Goal: Task Accomplishment & Management: Complete application form

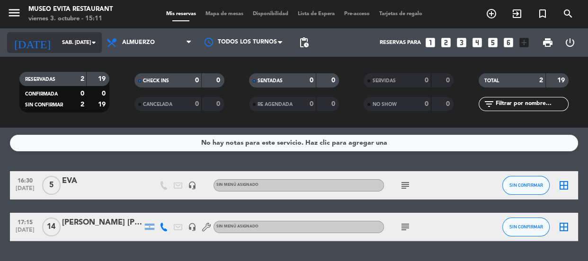
click at [86, 42] on input "sáb. [DATE]" at bounding box center [93, 43] width 73 height 16
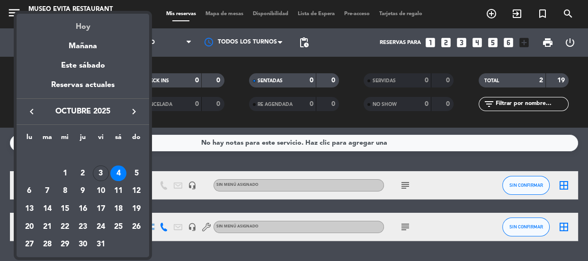
click at [86, 29] on div "Hoy" at bounding box center [83, 23] width 132 height 19
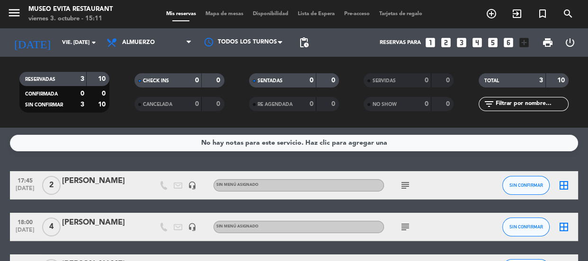
click at [404, 189] on icon "subject" at bounding box center [404, 185] width 11 height 11
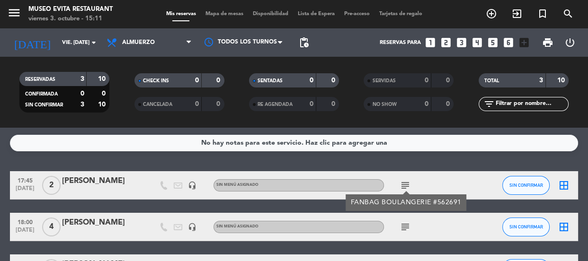
click at [404, 188] on icon "subject" at bounding box center [404, 185] width 11 height 11
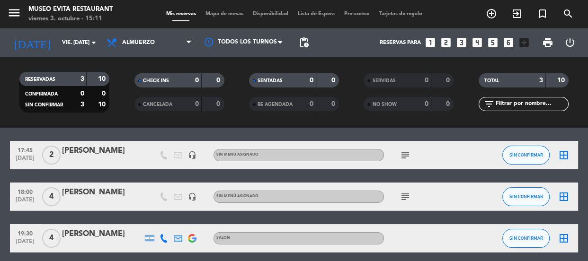
scroll to position [43, 0]
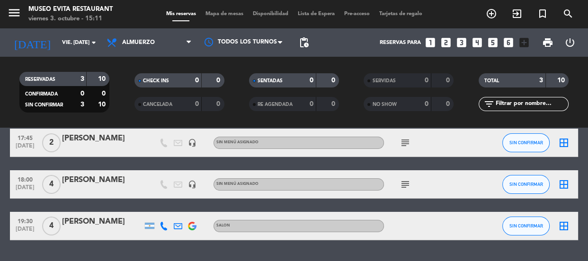
click at [403, 190] on div "subject" at bounding box center [426, 184] width 85 height 28
click at [404, 186] on icon "subject" at bounding box center [404, 184] width 11 height 11
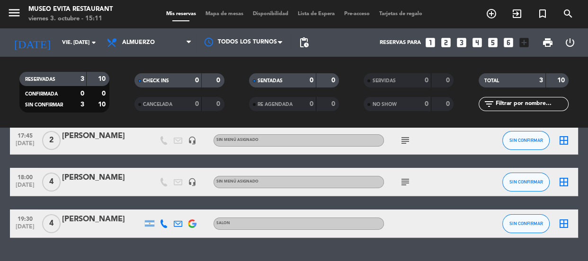
scroll to position [26, 0]
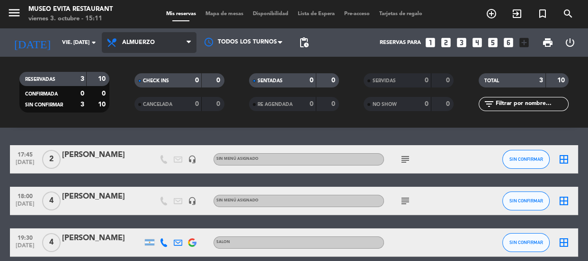
click at [161, 46] on span "Almuerzo" at bounding box center [149, 42] width 95 height 21
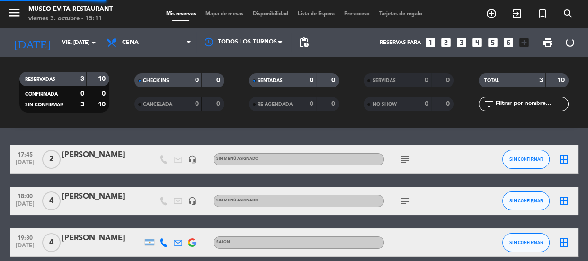
click at [135, 146] on ng-component "menu [GEOGRAPHIC_DATA] viernes 3. octubre - 15:11 Mis reservas Mapa de mesas Di…" at bounding box center [294, 130] width 588 height 261
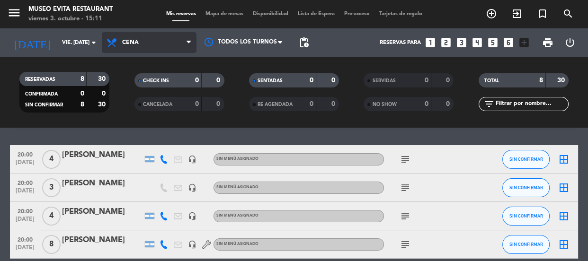
click at [141, 46] on span "Cena" at bounding box center [149, 42] width 95 height 21
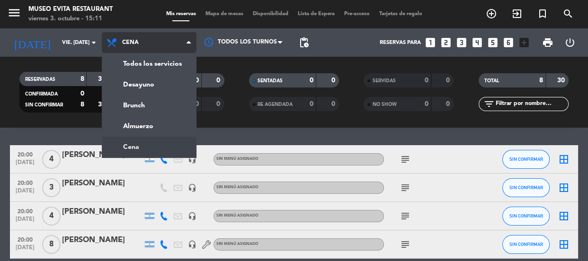
click at [141, 46] on span "Cena" at bounding box center [149, 42] width 95 height 21
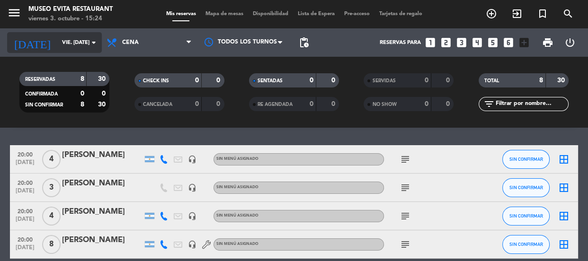
click at [61, 47] on input "vie. [DATE]" at bounding box center [93, 43] width 73 height 16
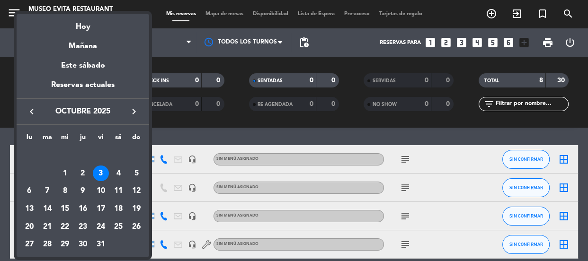
click at [82, 187] on div "9" at bounding box center [83, 191] width 16 height 16
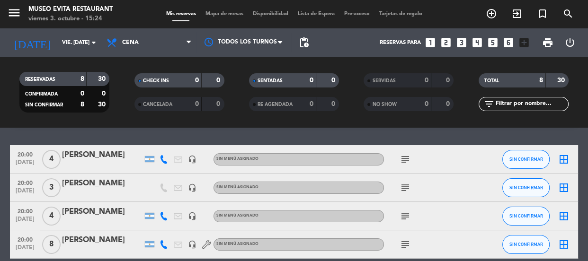
type input "[DEMOGRAPHIC_DATA] [DATE]"
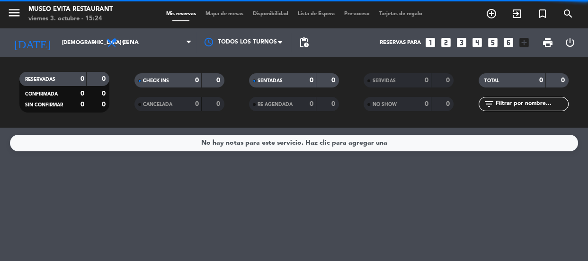
scroll to position [0, 0]
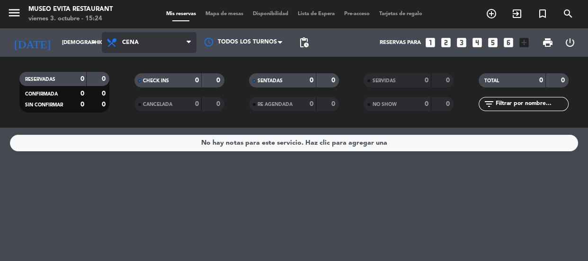
click at [159, 45] on span "Cena" at bounding box center [149, 42] width 95 height 21
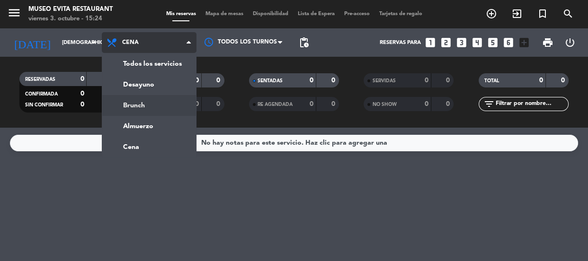
click at [149, 108] on div "menu [GEOGRAPHIC_DATA] viernes 3. octubre - 15:24 Mis reservas Mapa de mesas Di…" at bounding box center [294, 64] width 588 height 128
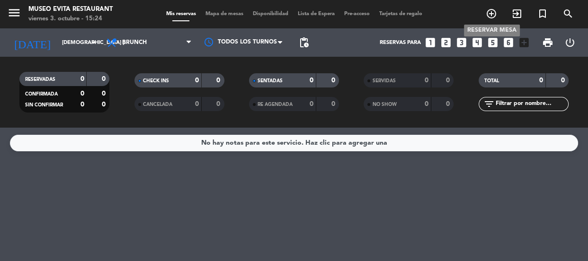
click at [492, 15] on icon "add_circle_outline" at bounding box center [490, 13] width 11 height 11
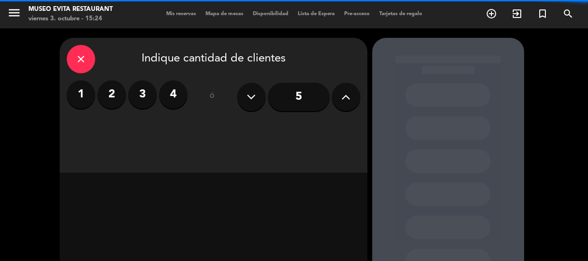
click at [180, 89] on label "4" at bounding box center [173, 94] width 28 height 28
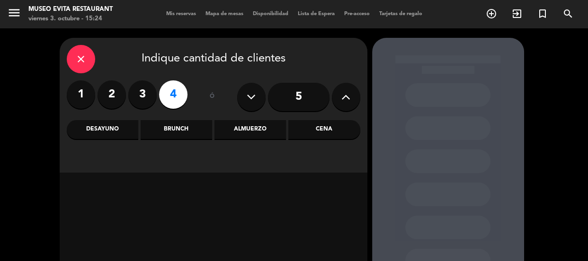
click at [199, 130] on div "Brunch" at bounding box center [176, 129] width 71 height 19
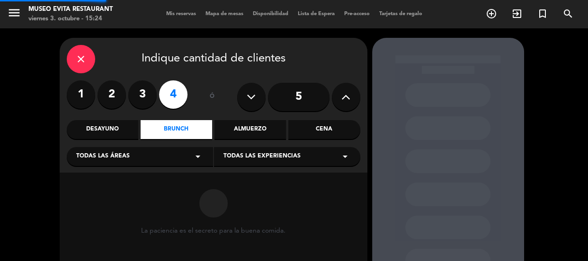
scroll to position [86, 0]
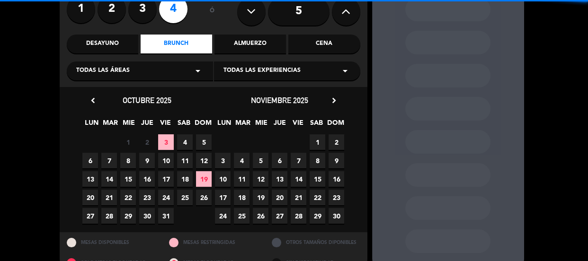
click at [200, 69] on icon "arrow_drop_down" at bounding box center [197, 70] width 11 height 11
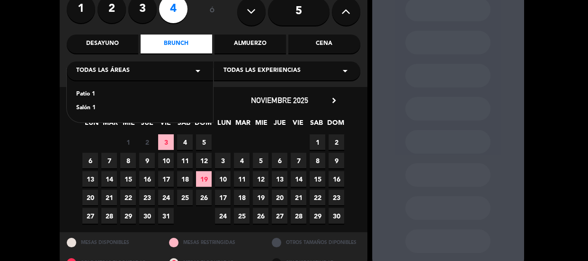
click at [90, 105] on div "Salón 1" at bounding box center [139, 108] width 127 height 9
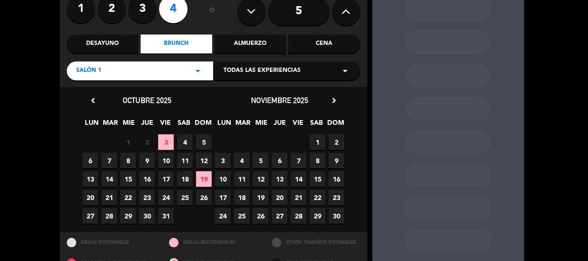
click at [147, 162] on span "9" at bounding box center [147, 161] width 16 height 16
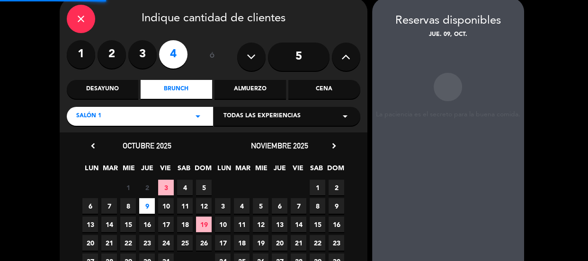
scroll to position [38, 0]
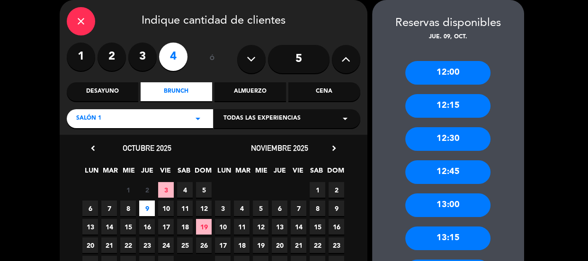
click at [464, 200] on div "13:00" at bounding box center [447, 205] width 85 height 24
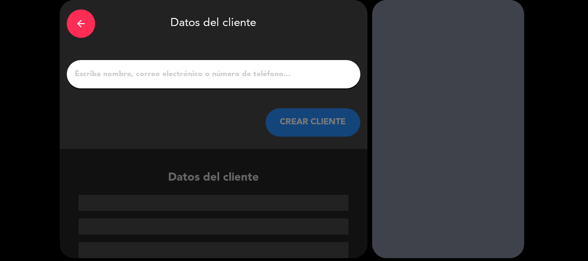
click at [195, 73] on input "1" at bounding box center [213, 74] width 279 height 13
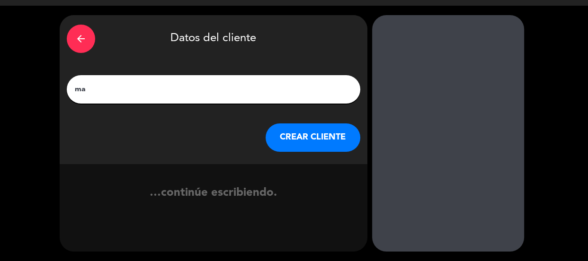
type input "m"
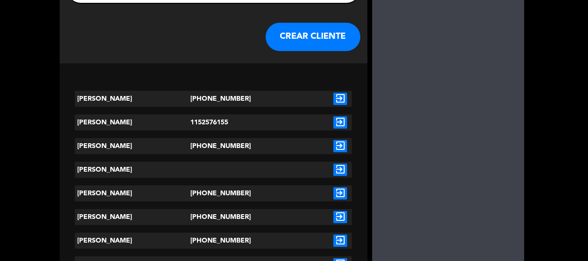
type input "[PERSON_NAME]"
click at [308, 41] on button "CREAR CLIENTE" at bounding box center [312, 37] width 95 height 28
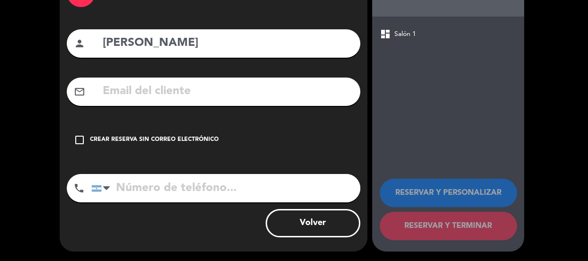
click at [268, 133] on div "check_box_outline_blank Crear reserva sin correo electrónico" at bounding box center [213, 140] width 293 height 28
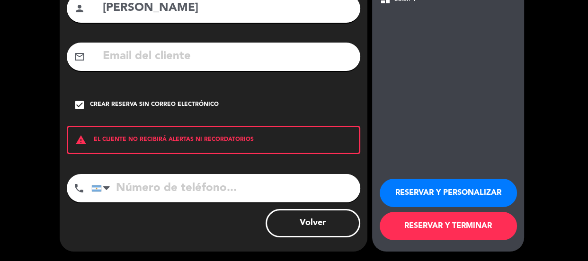
click at [441, 193] on button "RESERVAR Y PERSONALIZAR" at bounding box center [447, 193] width 137 height 28
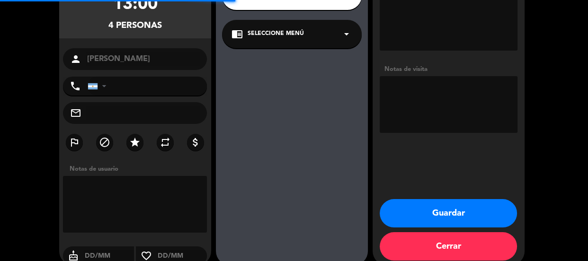
scroll to position [38, 0]
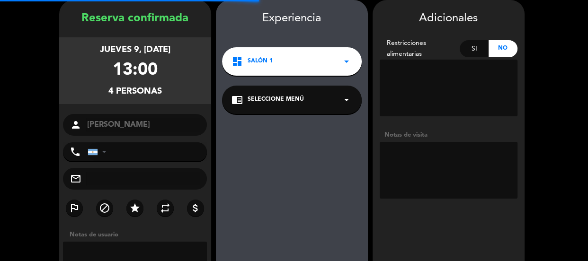
click at [405, 148] on textarea at bounding box center [448, 170] width 138 height 57
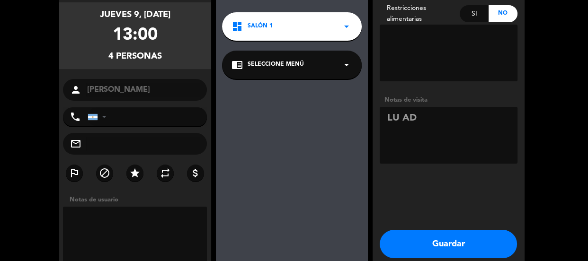
scroll to position [117, 0]
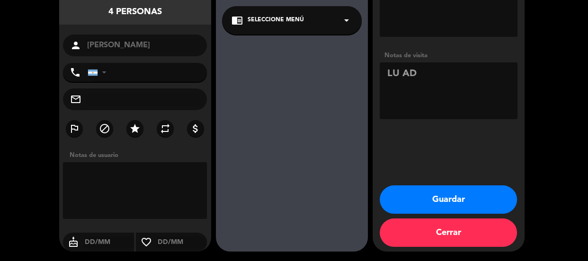
type textarea "LU AD"
drag, startPoint x: 415, startPoint y: 202, endPoint x: 277, endPoint y: 151, distance: 147.0
click at [415, 199] on button "Guardar" at bounding box center [447, 199] width 137 height 28
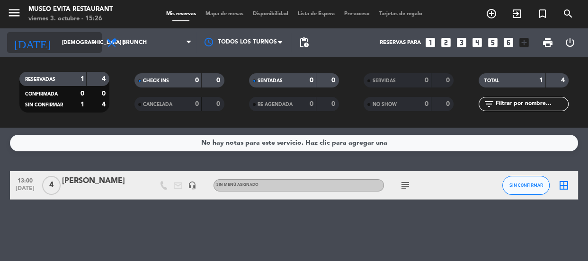
click at [82, 47] on input "[DEMOGRAPHIC_DATA] [DATE]" at bounding box center [93, 43] width 73 height 16
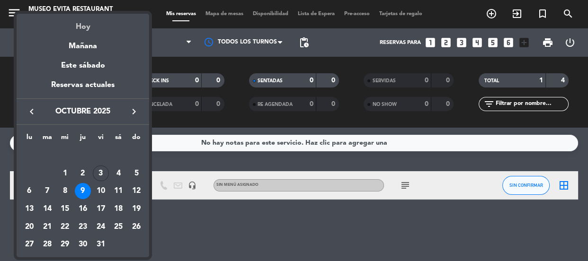
click at [83, 20] on div "Hoy" at bounding box center [83, 23] width 132 height 19
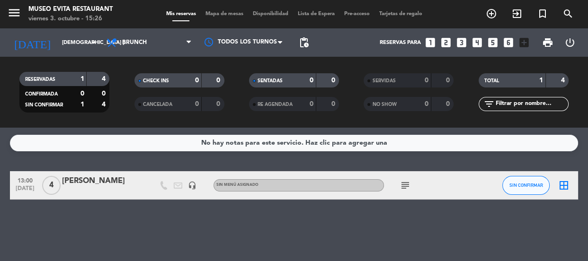
type input "vie. [DATE]"
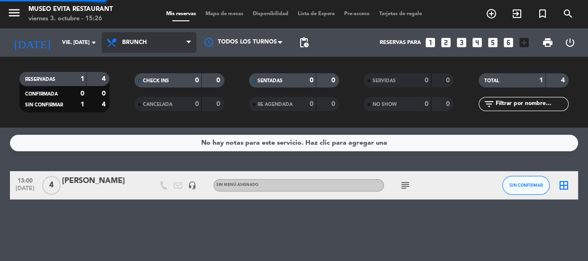
click at [120, 36] on span "Brunch" at bounding box center [149, 42] width 95 height 21
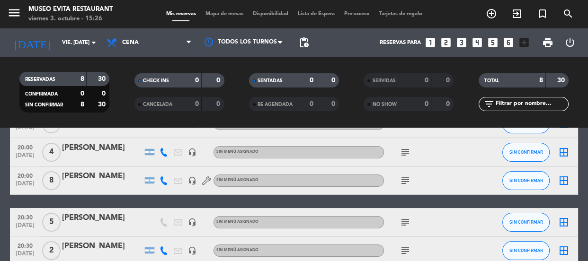
scroll to position [129, 0]
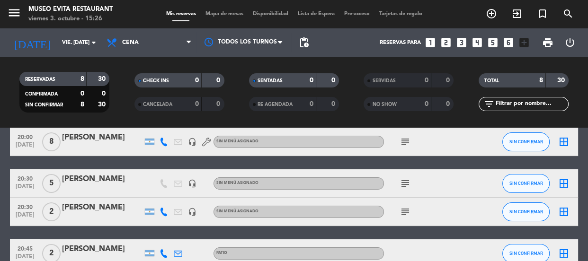
click at [114, 181] on div "[PERSON_NAME]" at bounding box center [102, 179] width 80 height 12
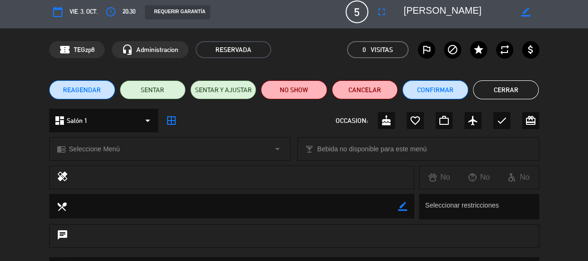
scroll to position [0, 0]
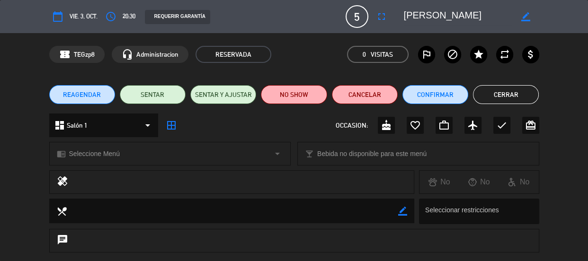
click at [492, 97] on button "Cerrar" at bounding box center [506, 94] width 66 height 19
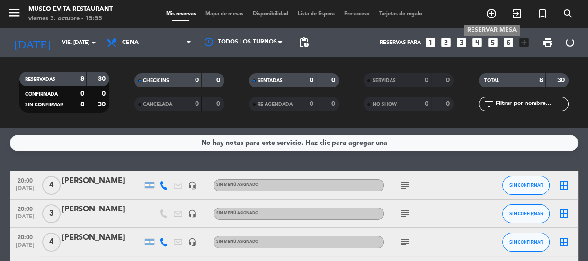
click at [491, 14] on icon "add_circle_outline" at bounding box center [490, 13] width 11 height 11
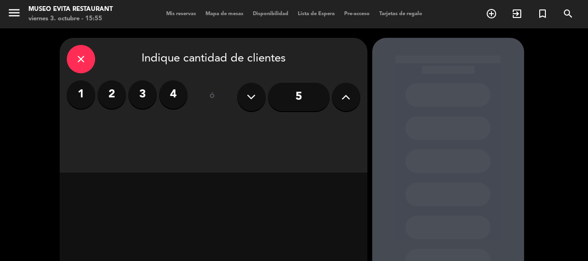
click at [123, 93] on label "2" at bounding box center [111, 94] width 28 height 28
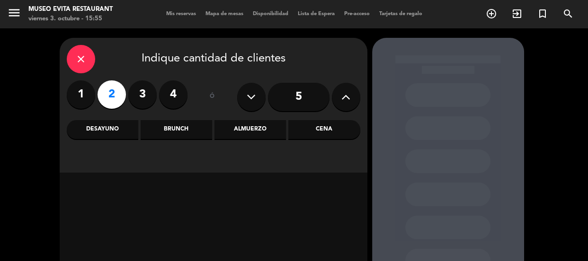
click at [320, 122] on div "Cena" at bounding box center [323, 129] width 71 height 19
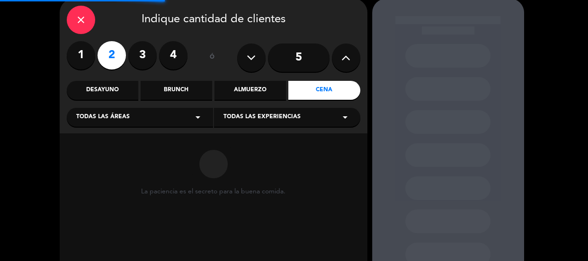
scroll to position [86, 0]
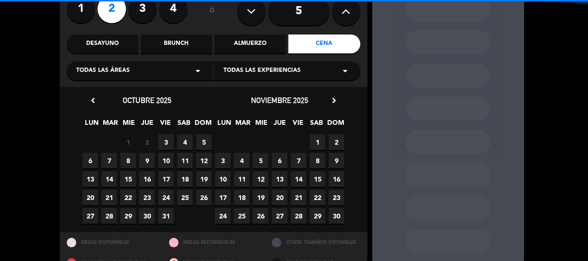
click at [199, 69] on icon "arrow_drop_down" at bounding box center [197, 70] width 11 height 11
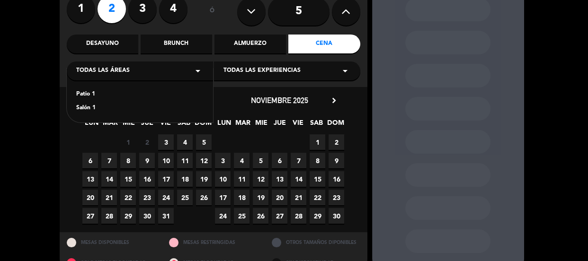
drag, startPoint x: 81, startPoint y: 106, endPoint x: 88, endPoint y: 116, distance: 13.0
click at [81, 106] on div "Salón 1" at bounding box center [139, 108] width 127 height 9
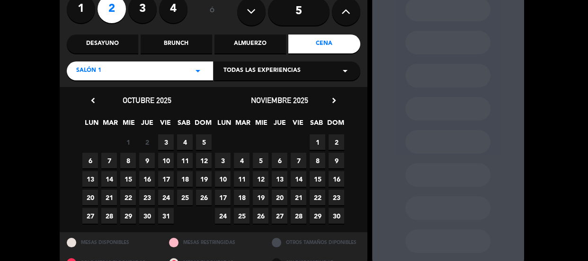
click at [110, 157] on span "7" at bounding box center [109, 161] width 16 height 16
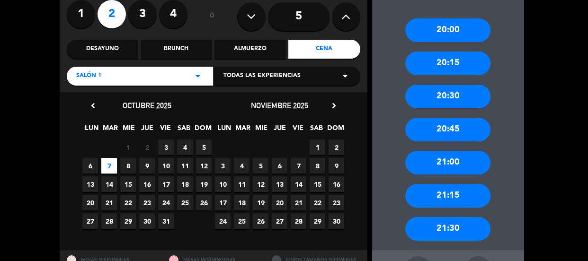
click at [459, 162] on div "21:00" at bounding box center [447, 163] width 85 height 24
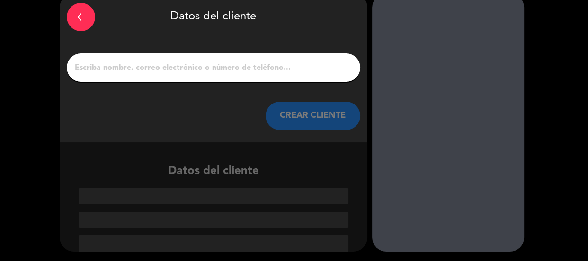
scroll to position [44, 0]
click at [291, 66] on input "1" at bounding box center [213, 67] width 279 height 13
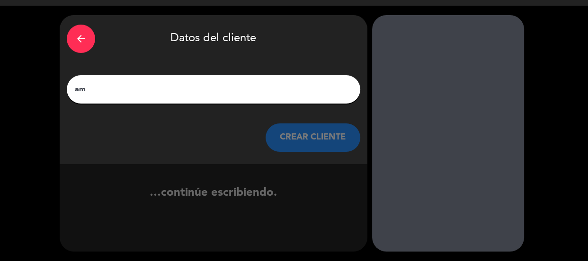
type input "a"
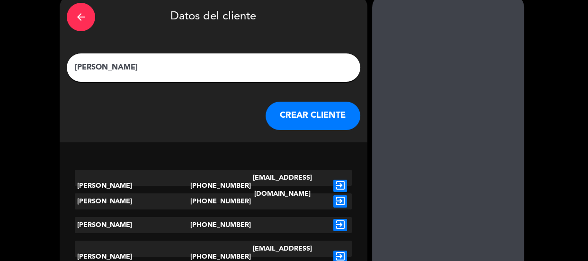
scroll to position [23, 0]
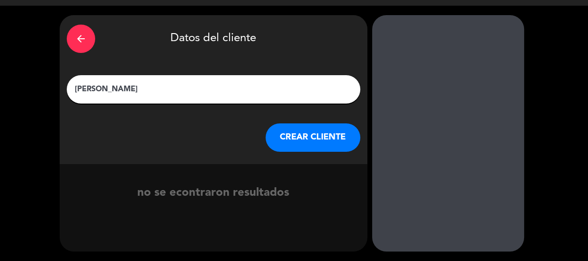
type input "[PERSON_NAME]"
click at [300, 132] on button "CREAR CLIENTE" at bounding box center [312, 137] width 95 height 28
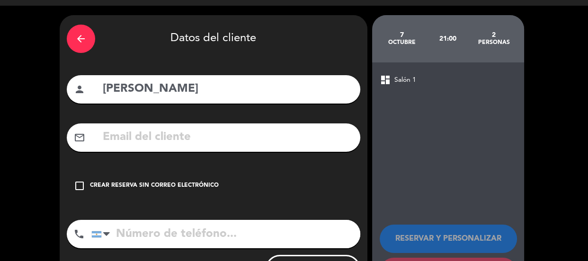
scroll to position [69, 0]
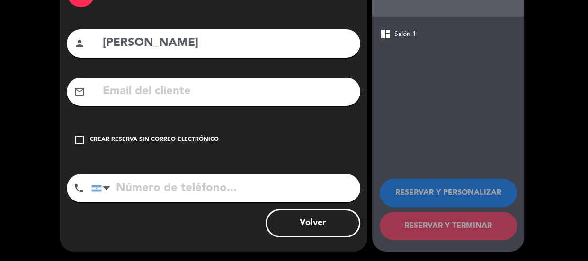
click at [300, 132] on div "check_box_outline_blank Crear reserva sin correo electrónico" at bounding box center [213, 140] width 293 height 28
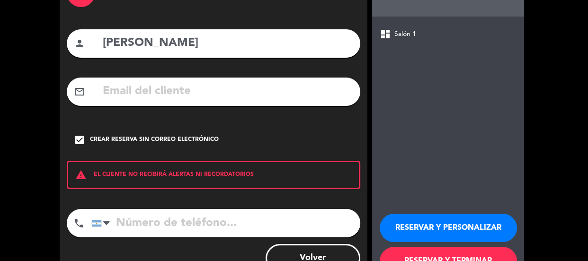
click at [416, 224] on button "RESERVAR Y PERSONALIZAR" at bounding box center [447, 228] width 137 height 28
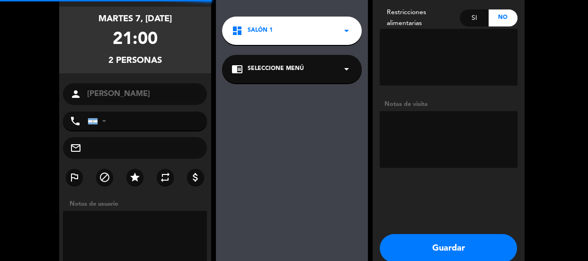
scroll to position [38, 0]
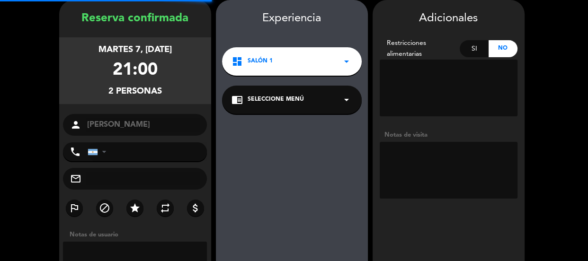
click at [421, 166] on textarea at bounding box center [448, 170] width 138 height 57
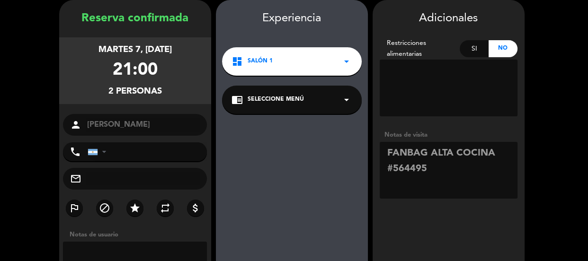
scroll to position [117, 0]
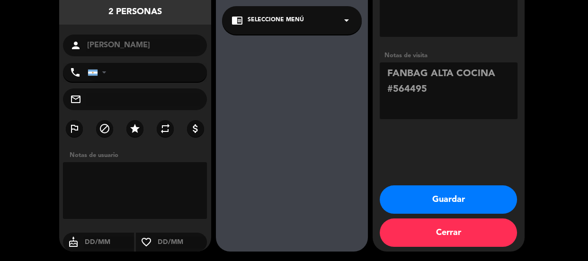
type textarea "FANBAG ALTA COCINA #564495"
click at [434, 200] on button "Guardar" at bounding box center [447, 199] width 137 height 28
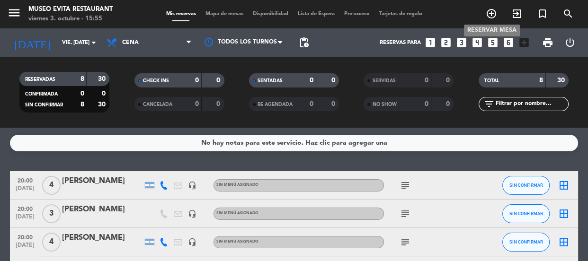
click at [493, 14] on icon "add_circle_outline" at bounding box center [490, 13] width 11 height 11
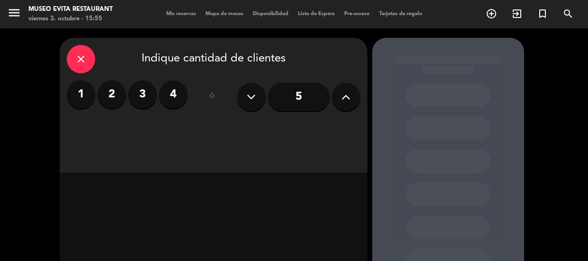
click at [111, 92] on label "2" at bounding box center [111, 94] width 28 height 28
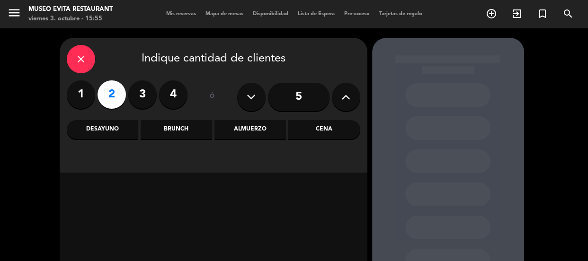
click at [236, 137] on div "Almuerzo" at bounding box center [249, 129] width 71 height 19
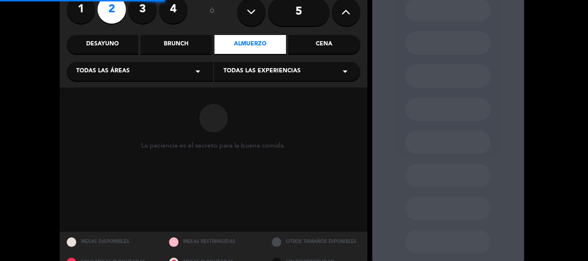
scroll to position [86, 0]
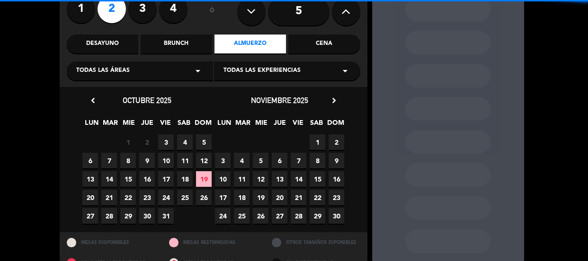
click at [185, 70] on div "Todas las áreas arrow_drop_down" at bounding box center [140, 71] width 146 height 19
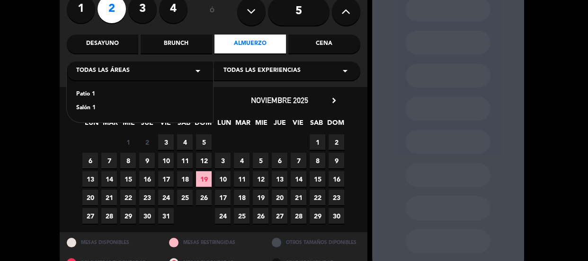
click at [88, 94] on div "Patio 1" at bounding box center [139, 94] width 127 height 9
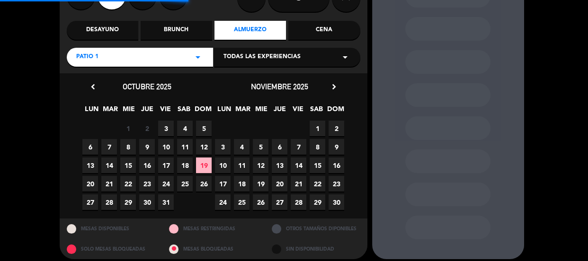
scroll to position [106, 0]
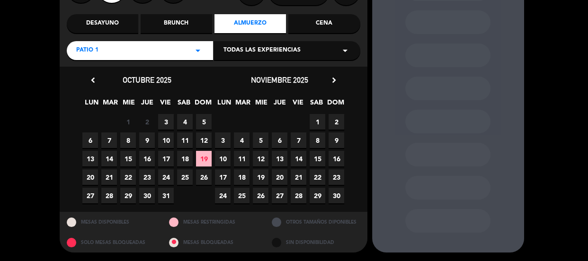
click at [198, 52] on icon "arrow_drop_down" at bounding box center [197, 50] width 11 height 11
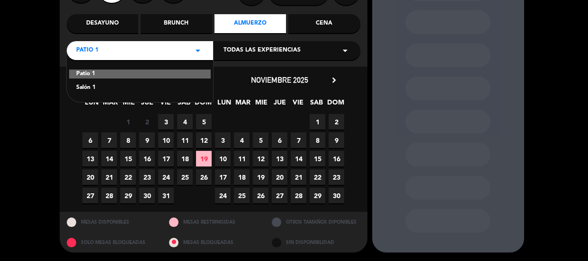
click at [90, 88] on div "Salón 1" at bounding box center [139, 87] width 127 height 9
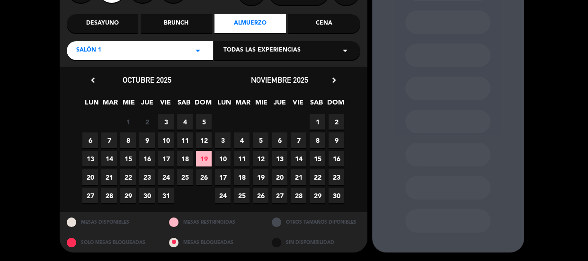
click at [201, 157] on span "19" at bounding box center [204, 159] width 16 height 16
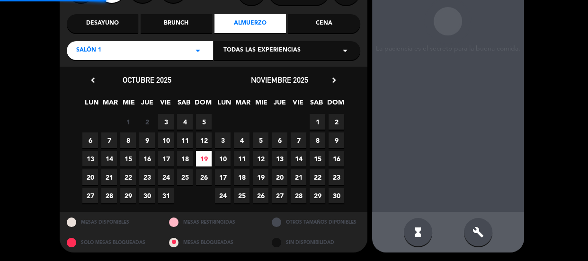
scroll to position [38, 0]
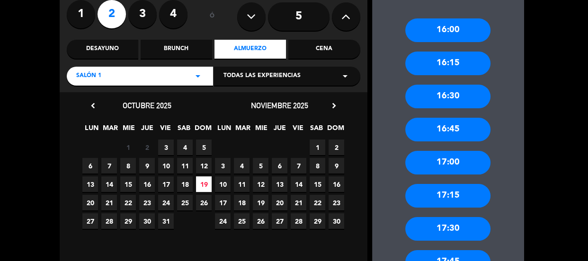
click at [450, 163] on div "17:00" at bounding box center [447, 163] width 85 height 24
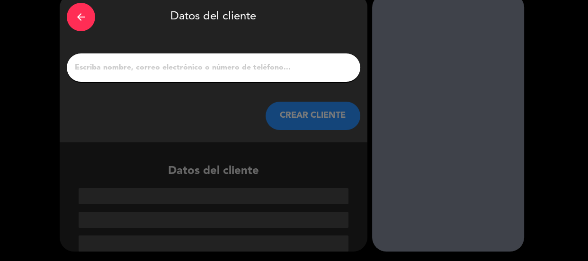
scroll to position [44, 0]
click at [242, 66] on input "1" at bounding box center [213, 67] width 279 height 13
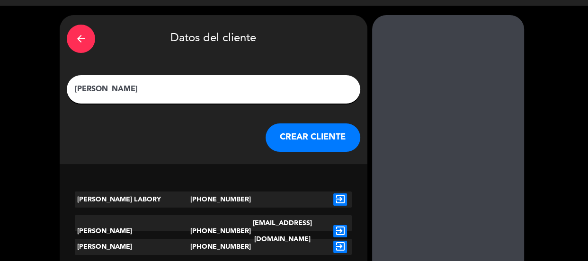
scroll to position [23, 0]
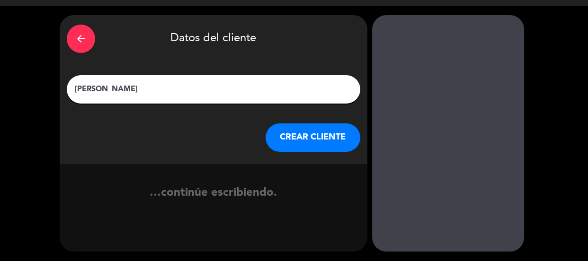
type input "[PERSON_NAME]"
click at [291, 141] on button "CREAR CLIENTE" at bounding box center [312, 137] width 95 height 28
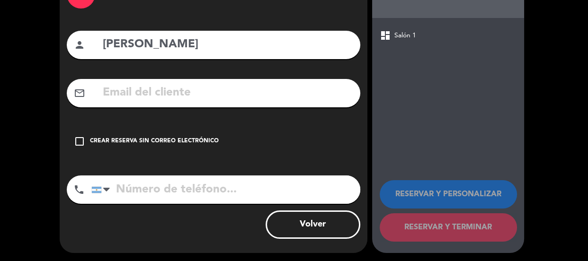
scroll to position [69, 0]
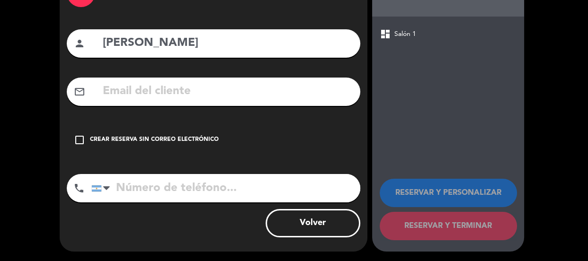
click at [291, 141] on div "check_box_outline_blank Crear reserva sin correo electrónico" at bounding box center [213, 140] width 293 height 28
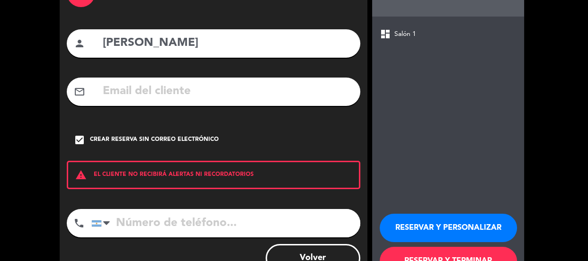
click at [449, 231] on button "RESERVAR Y PERSONALIZAR" at bounding box center [447, 228] width 137 height 28
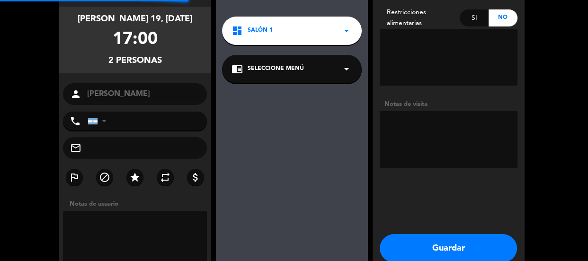
scroll to position [38, 0]
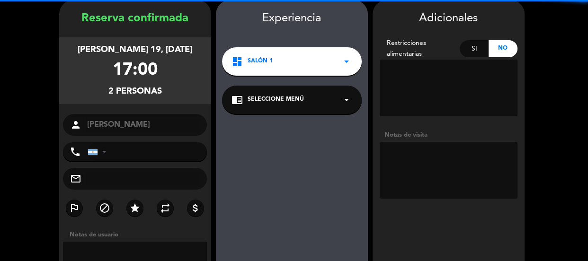
click at [431, 157] on textarea at bounding box center [448, 170] width 138 height 57
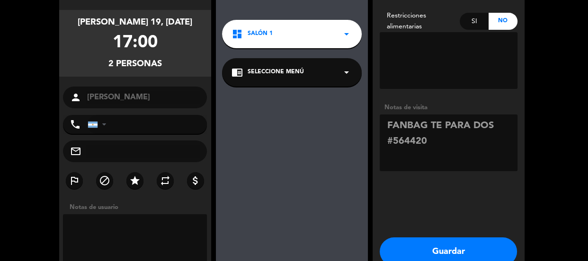
scroll to position [80, 0]
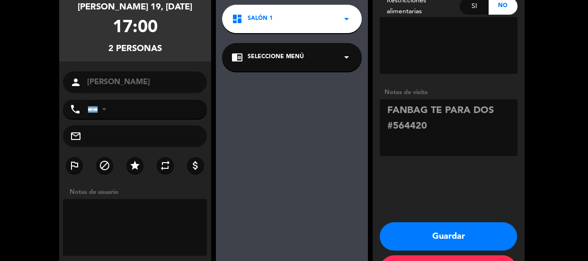
type textarea "FANBAG TE PARA DOS #564420"
click at [427, 233] on button "Guardar" at bounding box center [447, 236] width 137 height 28
